Goal: Task Accomplishment & Management: Complete application form

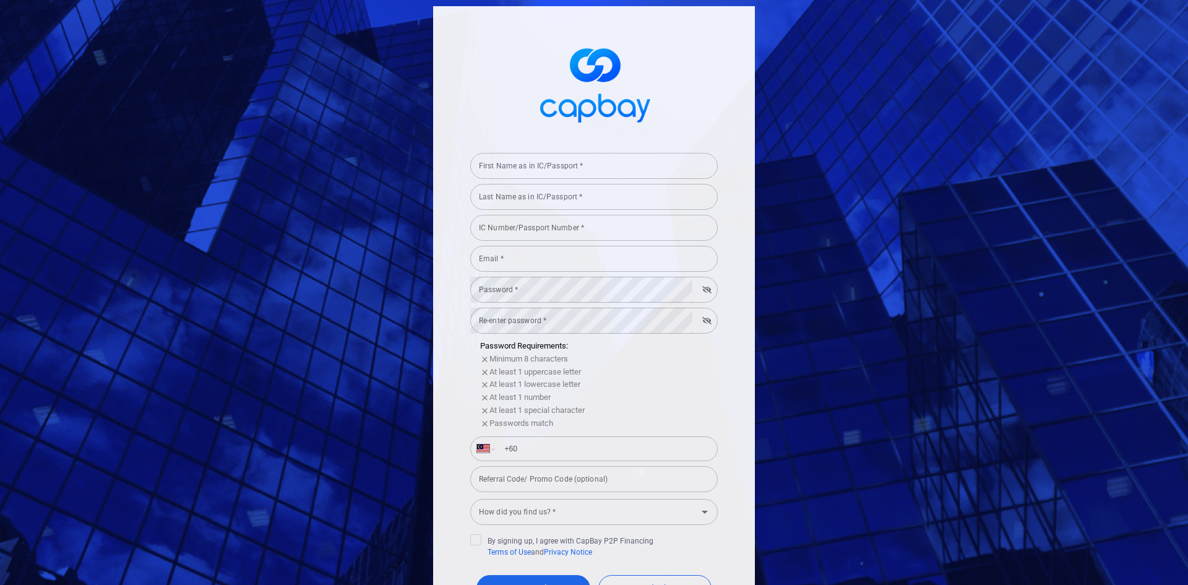
select select "MY"
click at [520, 164] on input "First Name as in IC/Passport *" at bounding box center [594, 166] width 248 height 26
click at [540, 166] on input "First Name as in IC/Passport *" at bounding box center [594, 166] width 248 height 26
click at [538, 194] on input "Last Name as in IC/Passport *" at bounding box center [594, 197] width 248 height 26
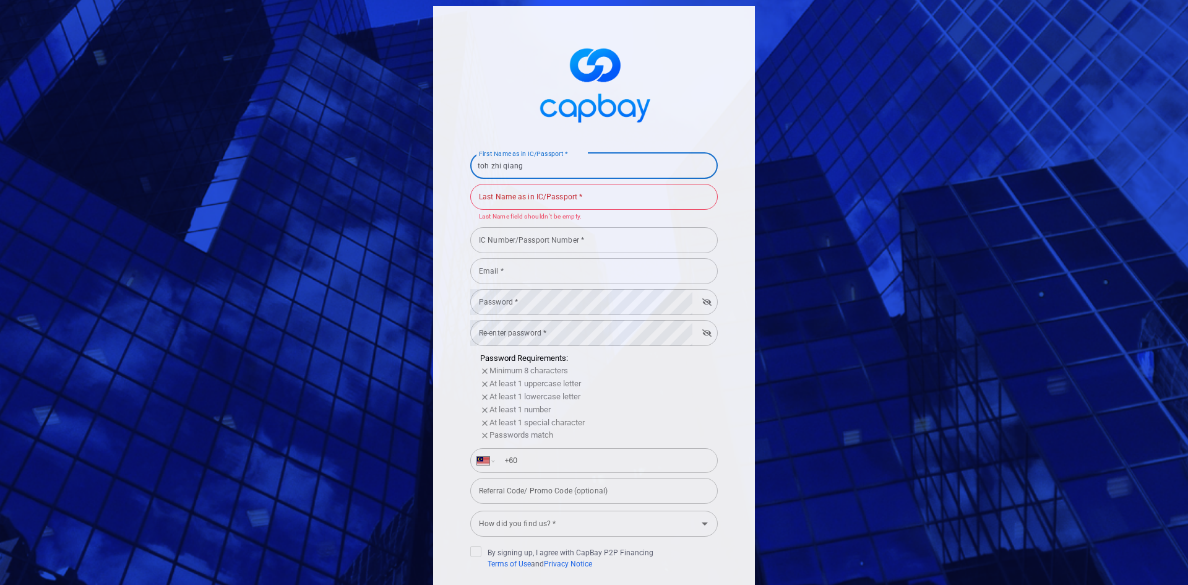
drag, startPoint x: 533, startPoint y: 167, endPoint x: 485, endPoint y: 166, distance: 47.7
click at [485, 166] on input "toh zhi qiang" at bounding box center [594, 166] width 248 height 26
type input "toh"
click at [492, 203] on input "Last Name as in IC/Passport *" at bounding box center [594, 197] width 248 height 26
paste input "zhi qiang"
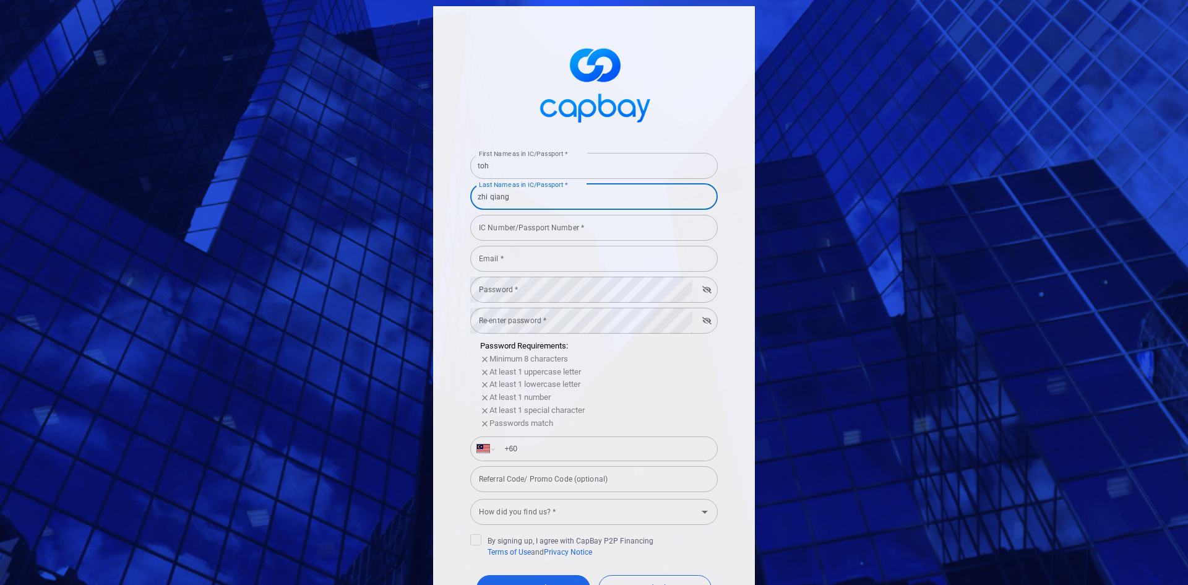
type input "zhi qiang"
click at [511, 236] on input "IC Number/Passport Number *" at bounding box center [594, 228] width 248 height 26
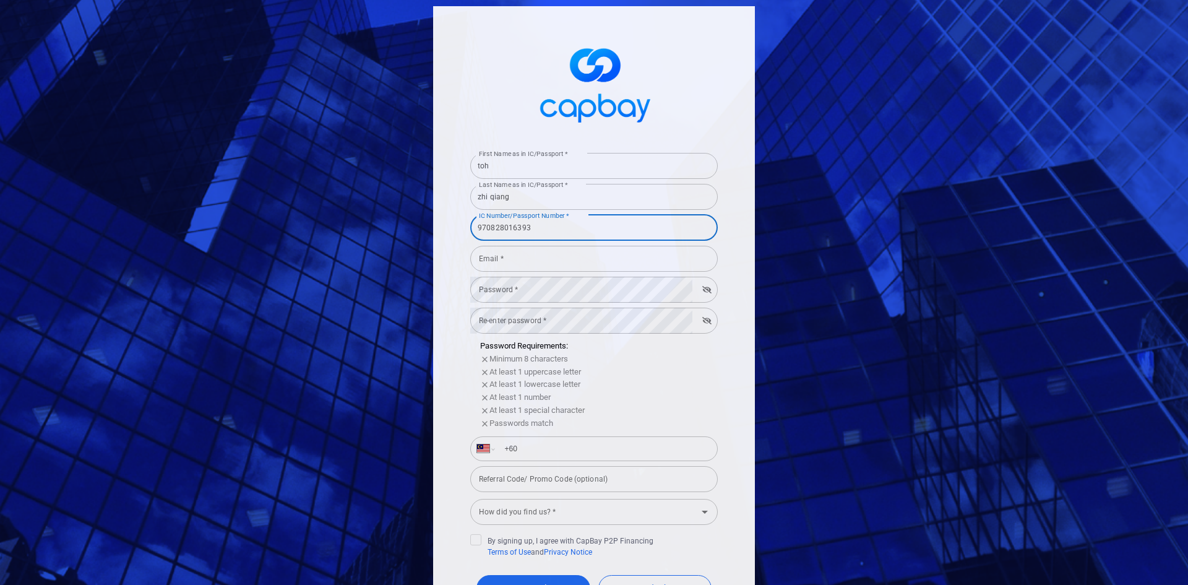
type input "970828016393"
click at [504, 259] on input "Email *" at bounding box center [594, 259] width 248 height 26
type input "[EMAIL_ADDRESS][DOMAIN_NAME]"
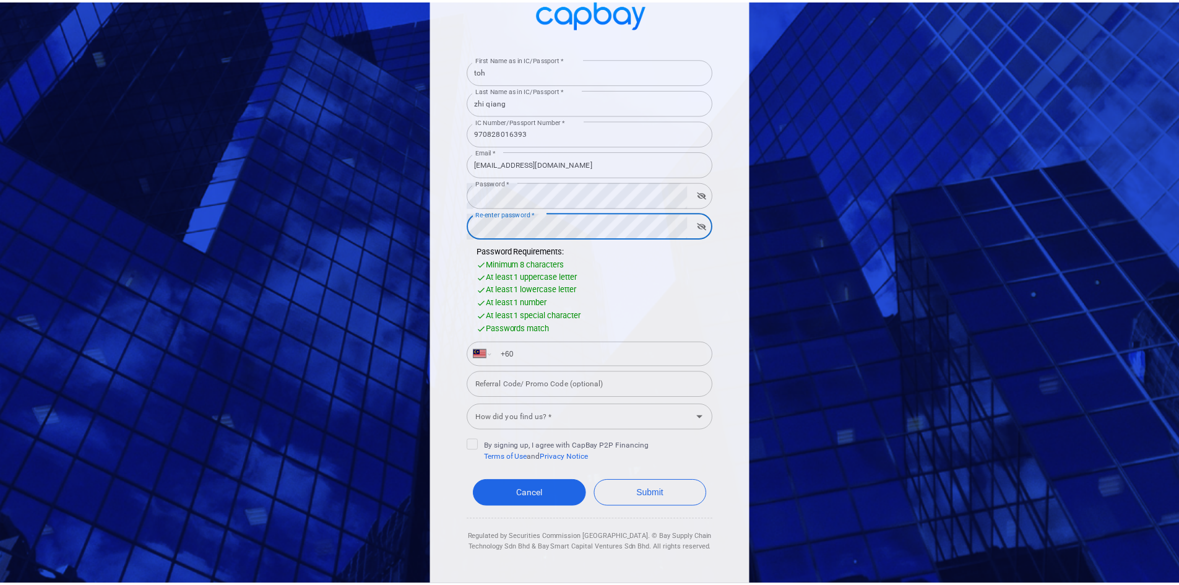
scroll to position [101, 0]
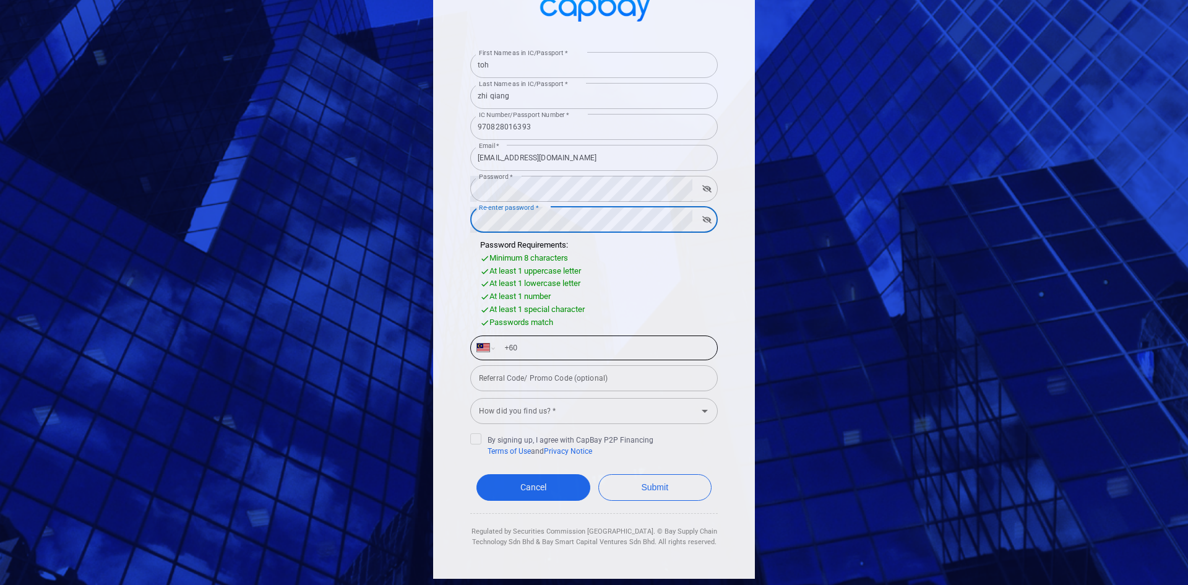
click at [548, 340] on input "+60" at bounding box center [604, 348] width 214 height 20
type input "[PHONE_NUMBER]"
click at [548, 389] on input "Referral Code/ Promo Code (optional)" at bounding box center [594, 378] width 248 height 26
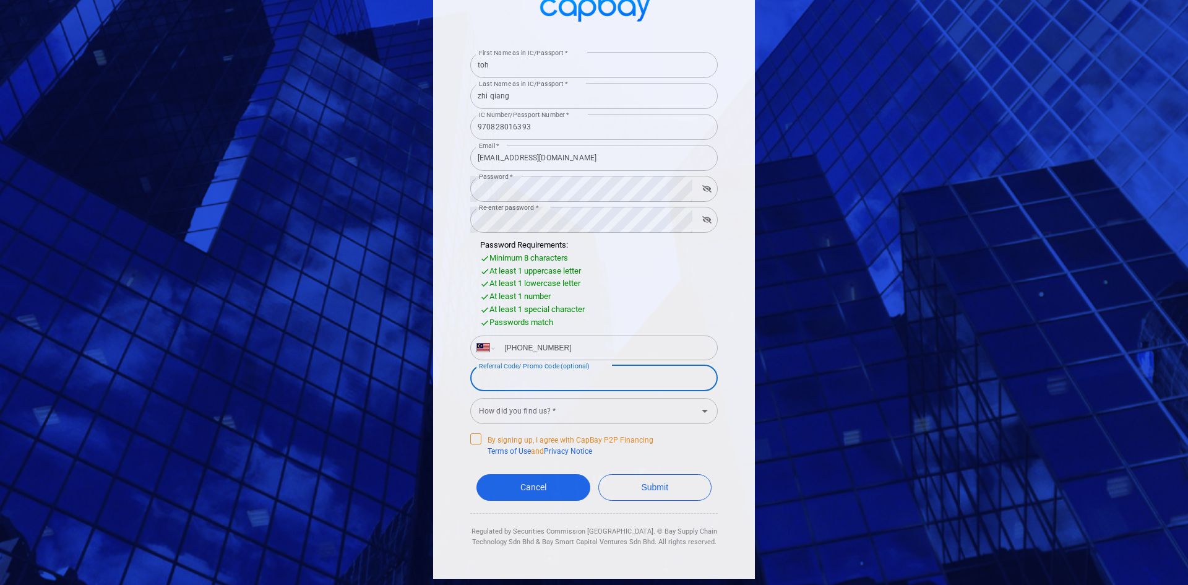
click at [472, 434] on icon at bounding box center [476, 438] width 10 height 10
click at [0, 0] on input "By signing up, I agree with CapBay P2P Financing Terms of Use and Privacy Notice" at bounding box center [0, 0] width 0 height 0
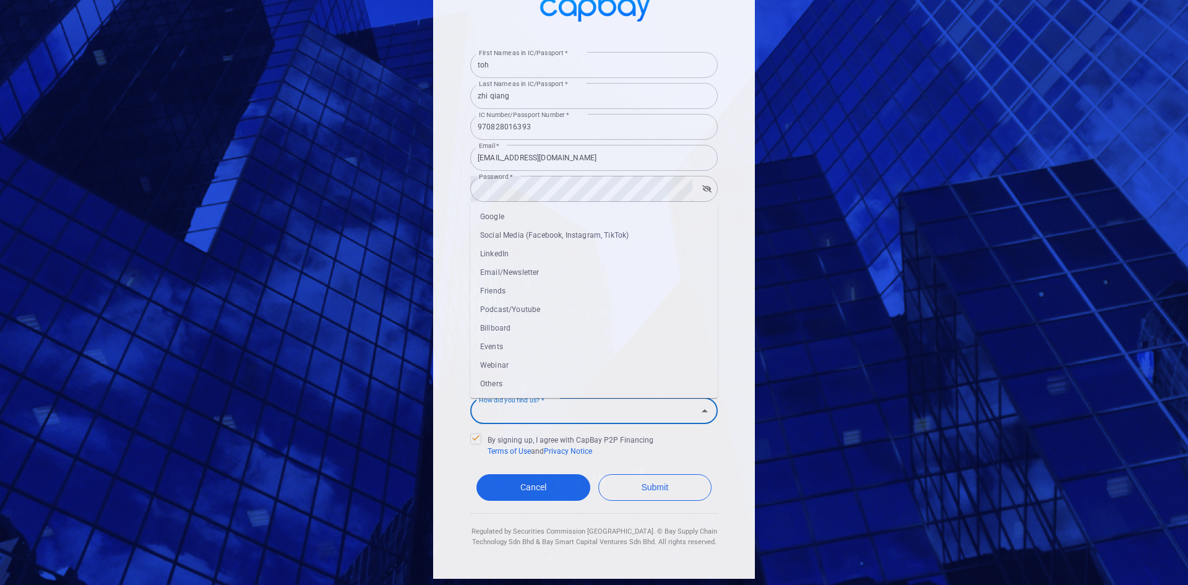
click at [508, 415] on input "How did you find us? *" at bounding box center [584, 410] width 220 height 23
click at [509, 218] on li "Google" at bounding box center [594, 216] width 248 height 19
type input "Google"
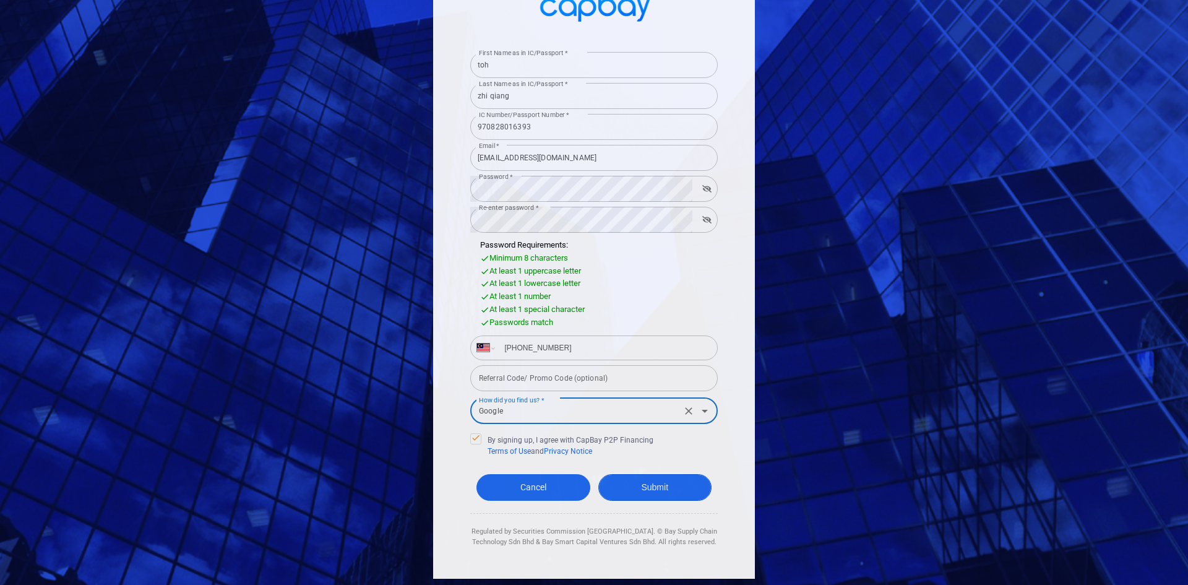
click at [631, 487] on button "Submit" at bounding box center [655, 487] width 114 height 27
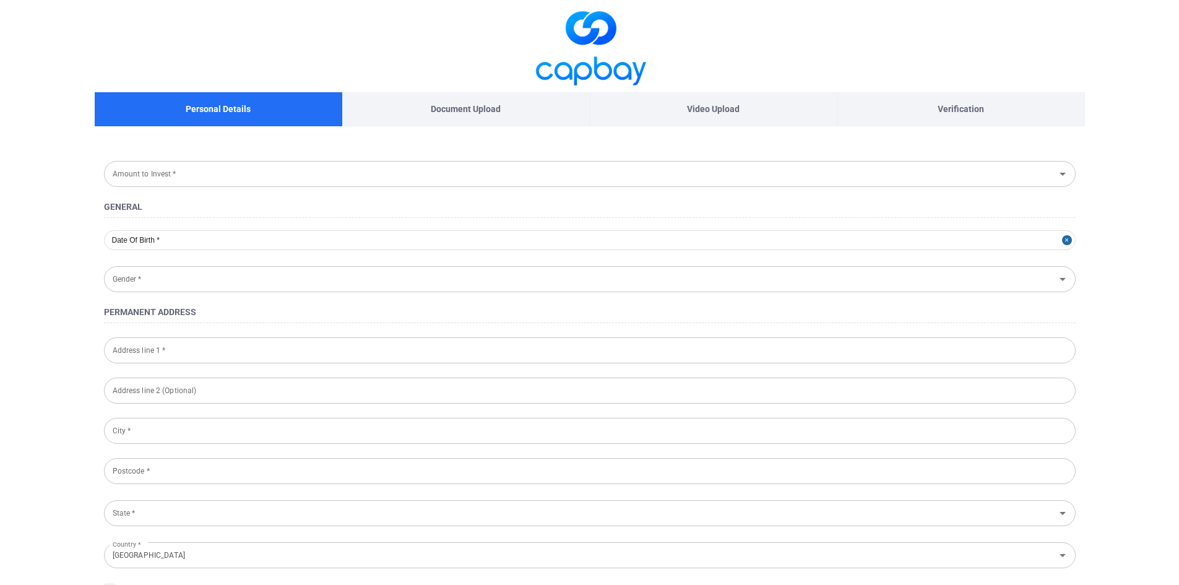
type input "[DATE]"
type input "[DEMOGRAPHIC_DATA]"
type input "970828-01-6393"
click at [196, 184] on input "Amount to Invest *" at bounding box center [580, 173] width 944 height 23
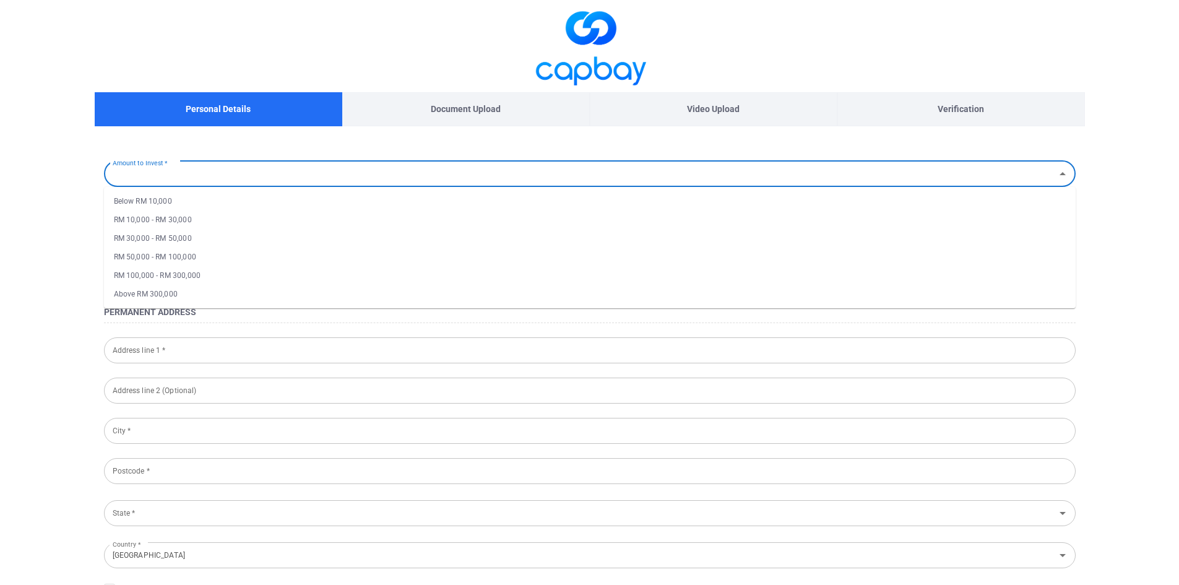
click at [188, 214] on li "RM 10,000 - RM 30,000" at bounding box center [590, 219] width 972 height 19
type input "RM 10,000 - RM 30,000"
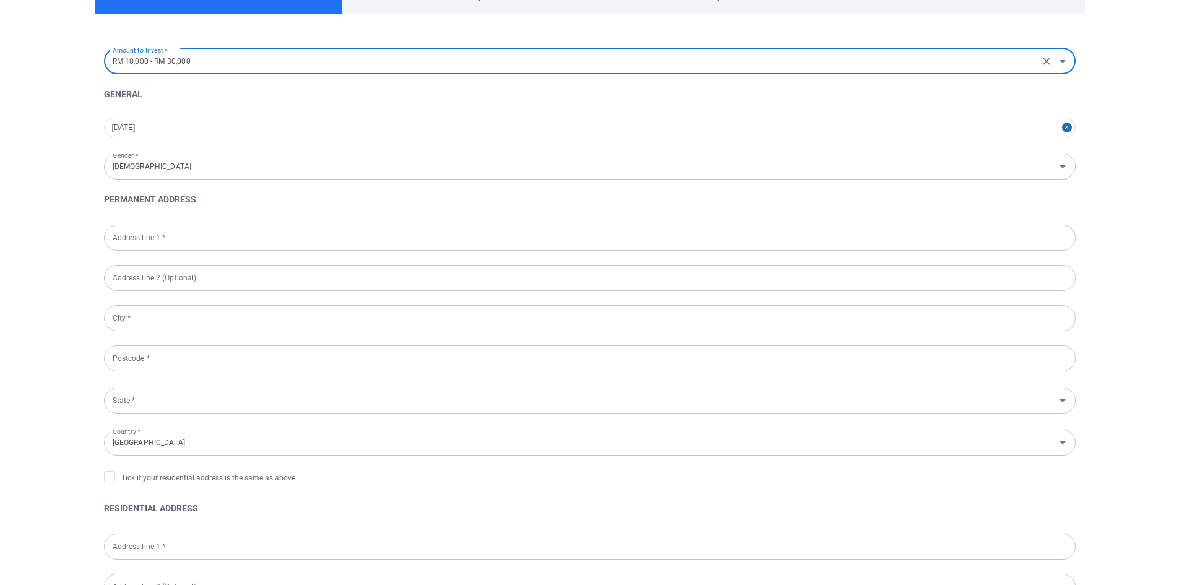
scroll to position [124, 0]
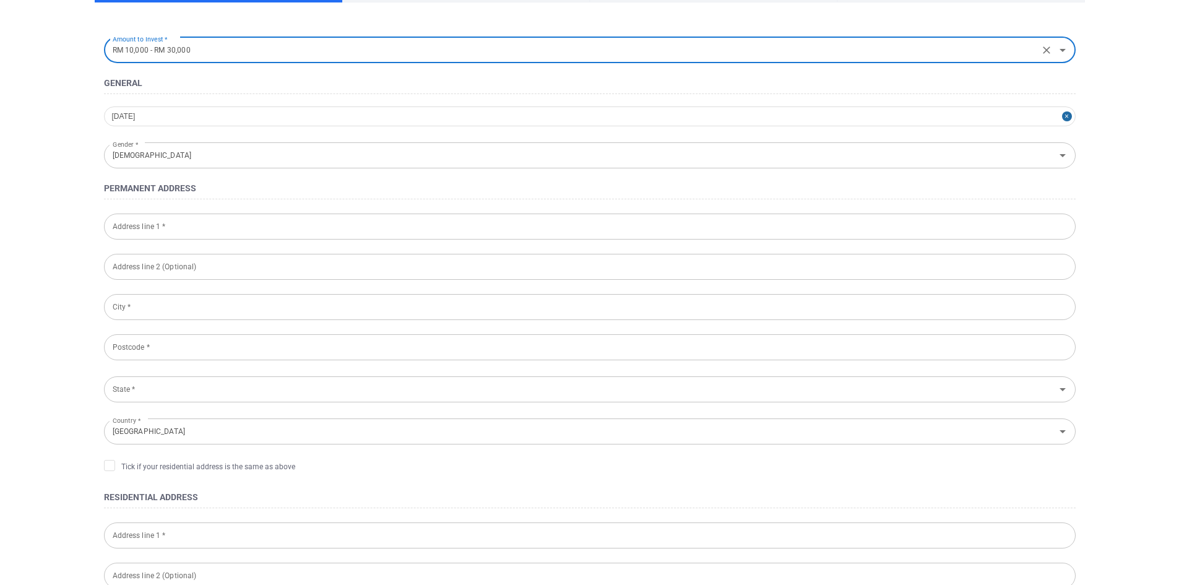
click at [184, 223] on input "Address line 1 *" at bounding box center [590, 227] width 972 height 26
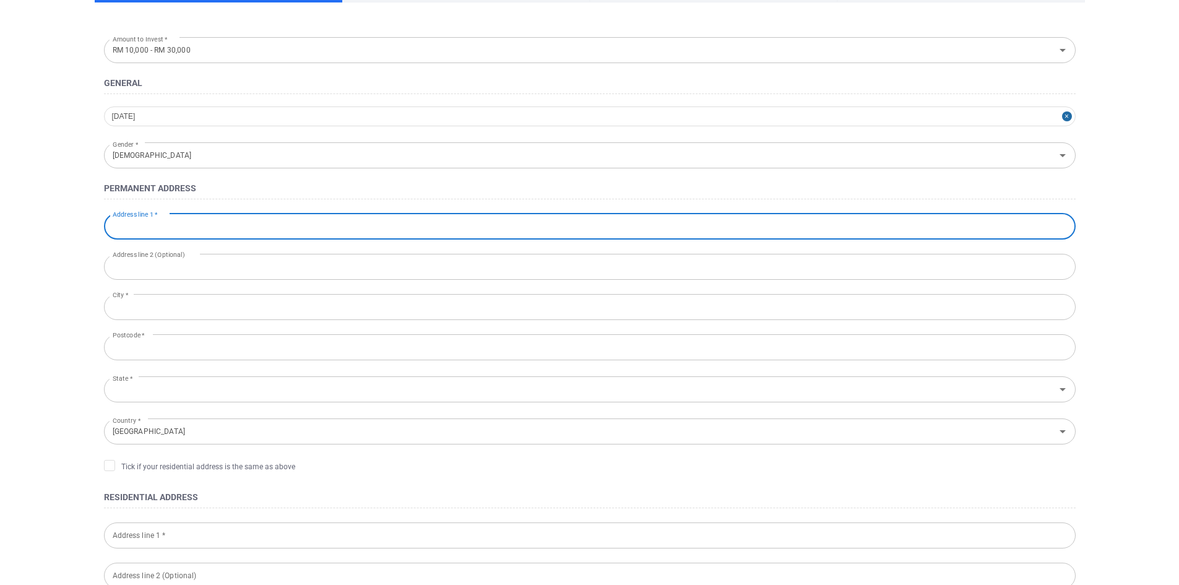
type input "[GEOGRAPHIC_DATA][PERSON_NAME] ,"
type input "[GEOGRAPHIC_DATA], [GEOGRAPHIC_DATA]."
type input "[GEOGRAPHIC_DATA]"
type input "26800"
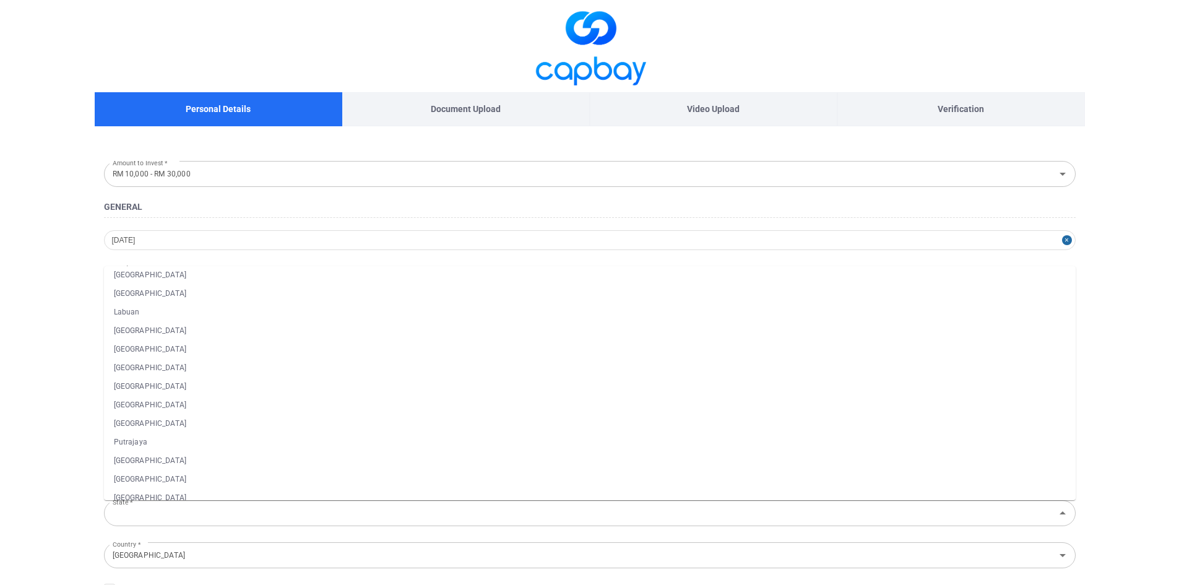
scroll to position [92, 0]
click at [147, 319] on li "[GEOGRAPHIC_DATA]" at bounding box center [590, 318] width 972 height 19
type input "[GEOGRAPHIC_DATA]"
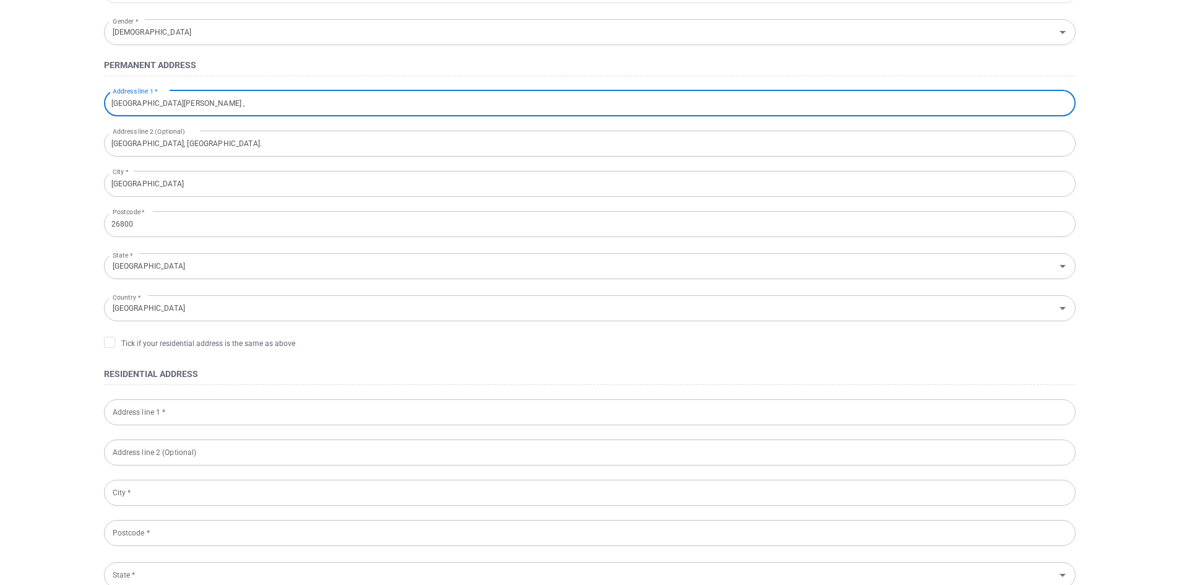
scroll to position [248, 0]
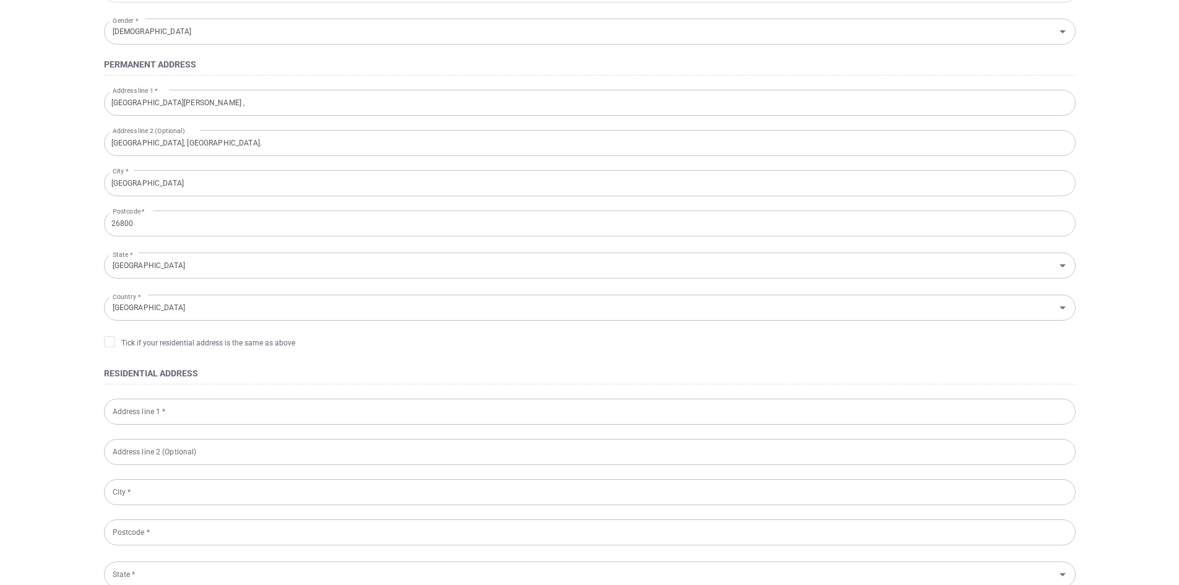
click at [119, 353] on div "Tick if your residential address is the same as above" at bounding box center [590, 344] width 972 height 17
click at [113, 347] on span at bounding box center [109, 341] width 11 height 11
click at [0, 0] on input "Tick if your residential address is the same as above" at bounding box center [0, 0] width 0 height 0
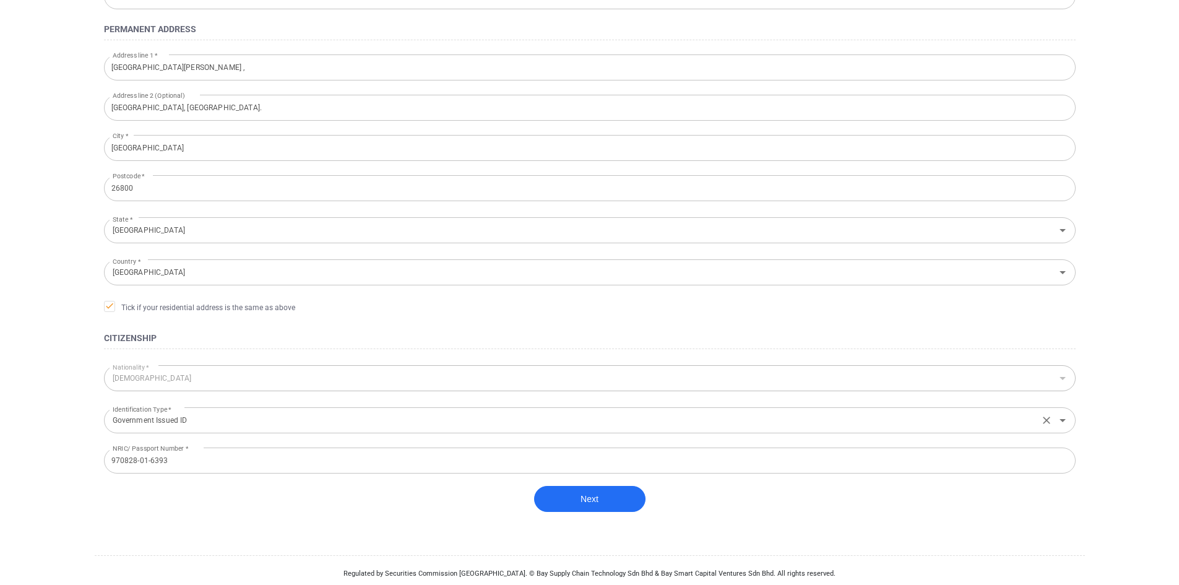
scroll to position [302, 0]
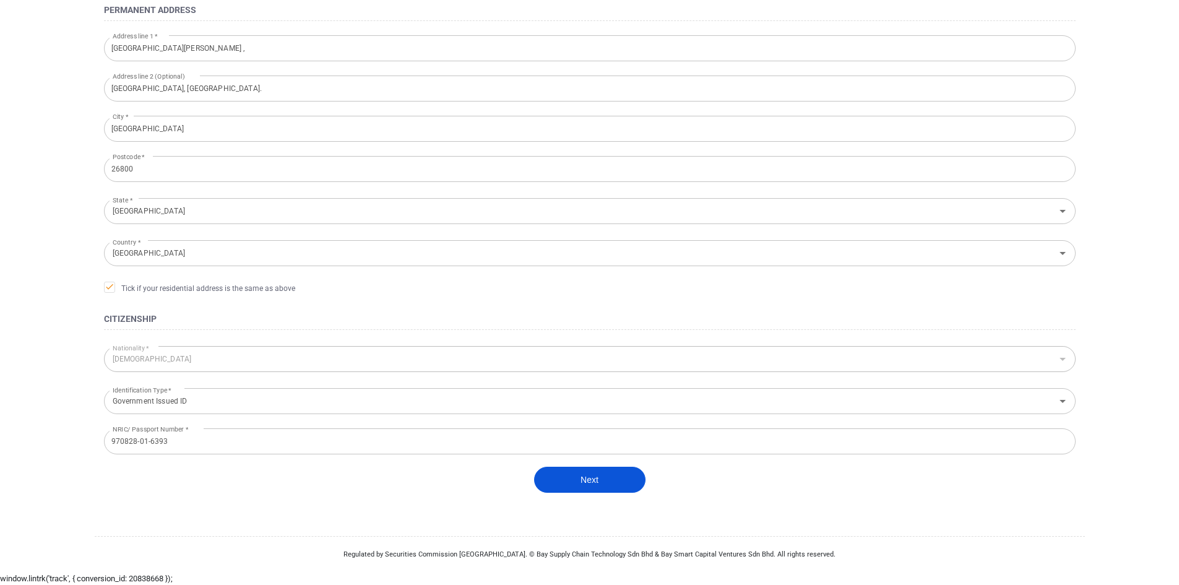
click at [592, 475] on button "Next" at bounding box center [589, 480] width 111 height 26
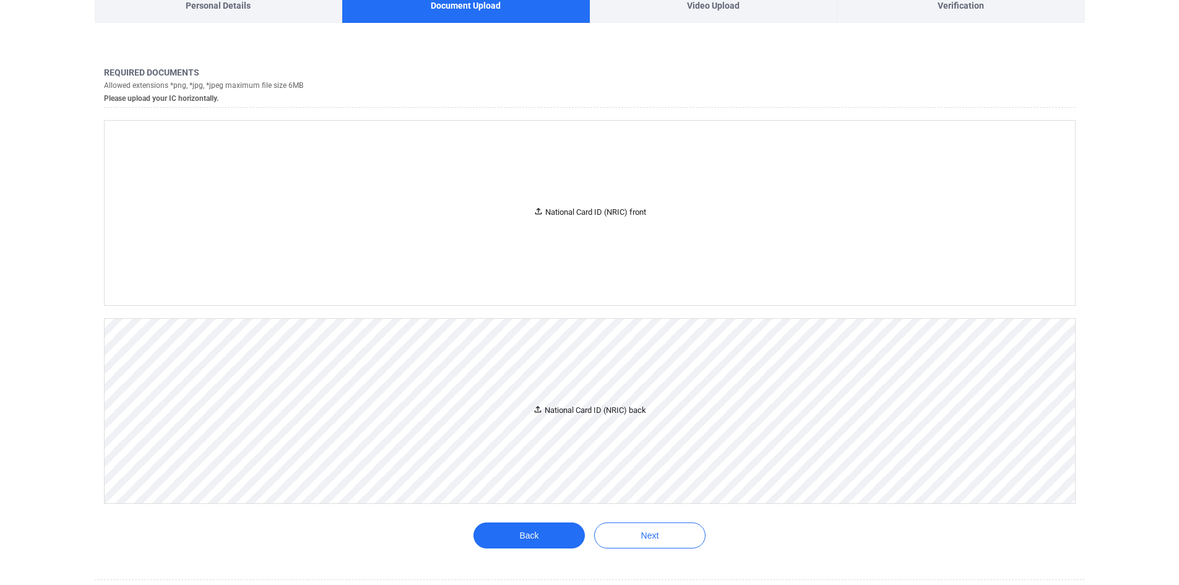
scroll to position [23, 0]
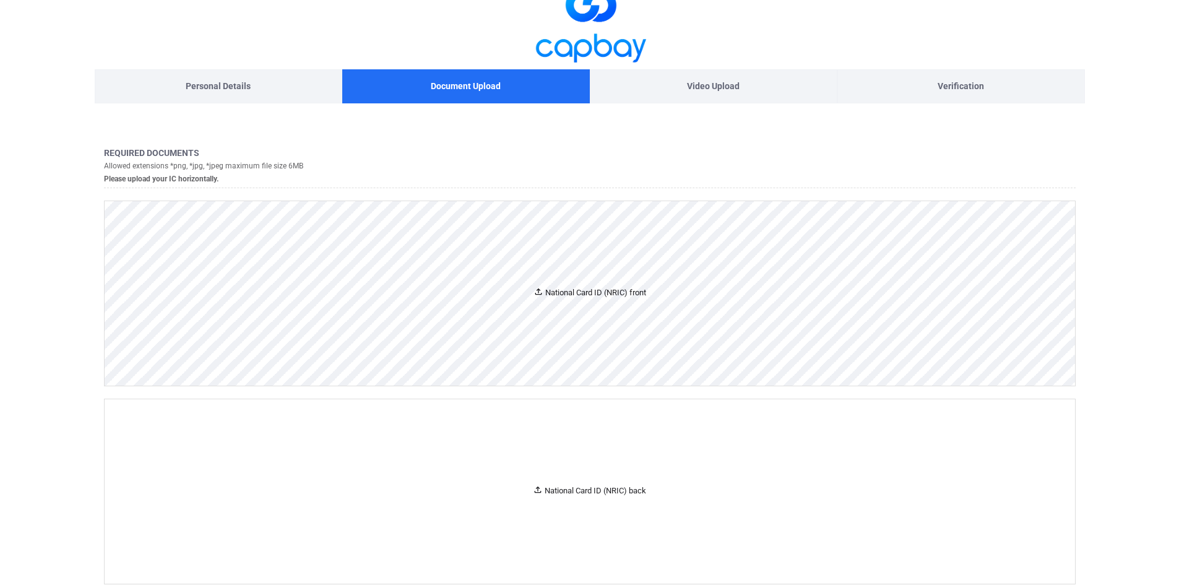
click at [578, 276] on div "National Card ID (NRIC) front" at bounding box center [590, 293] width 970 height 184
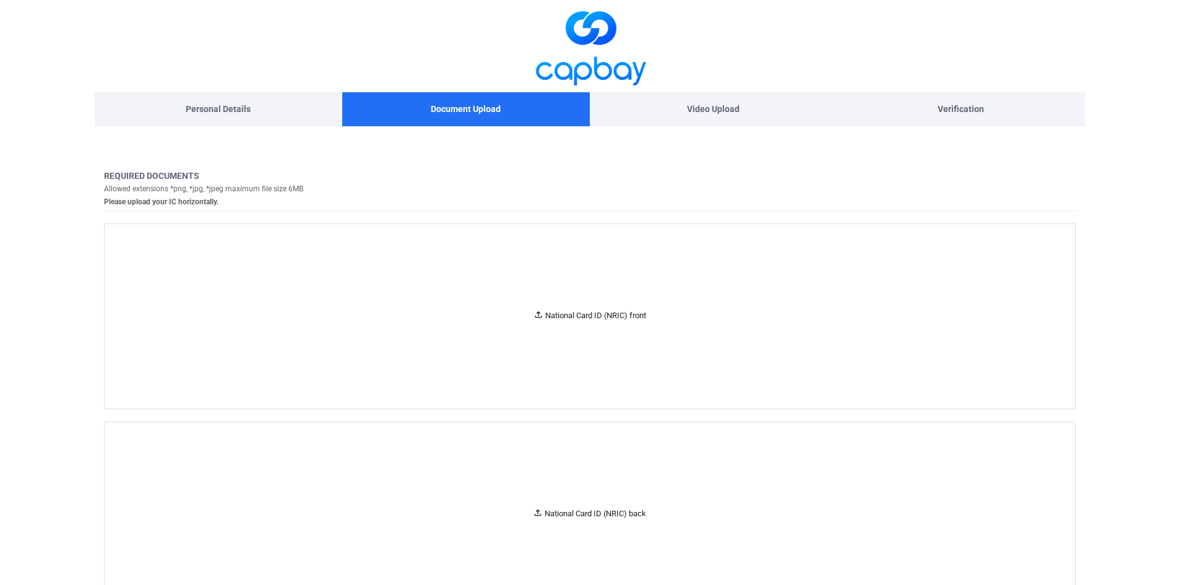
click at [704, 108] on p "Video Upload" at bounding box center [713, 109] width 53 height 14
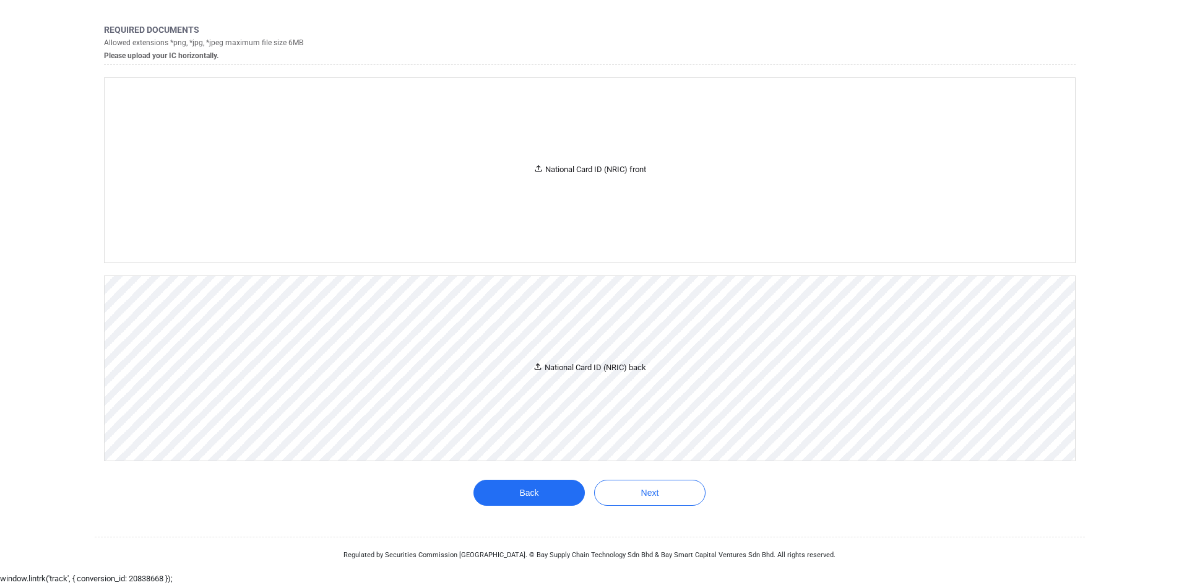
scroll to position [147, 0]
click at [641, 484] on button "Next" at bounding box center [649, 492] width 111 height 26
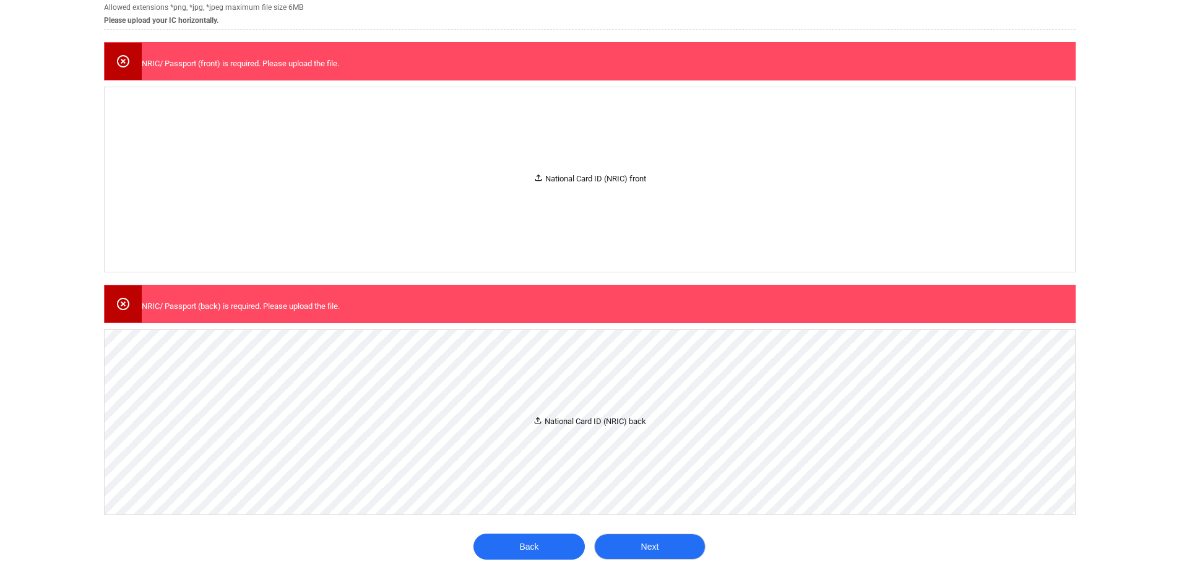
scroll to position [209, 0]
